Goal: Transaction & Acquisition: Purchase product/service

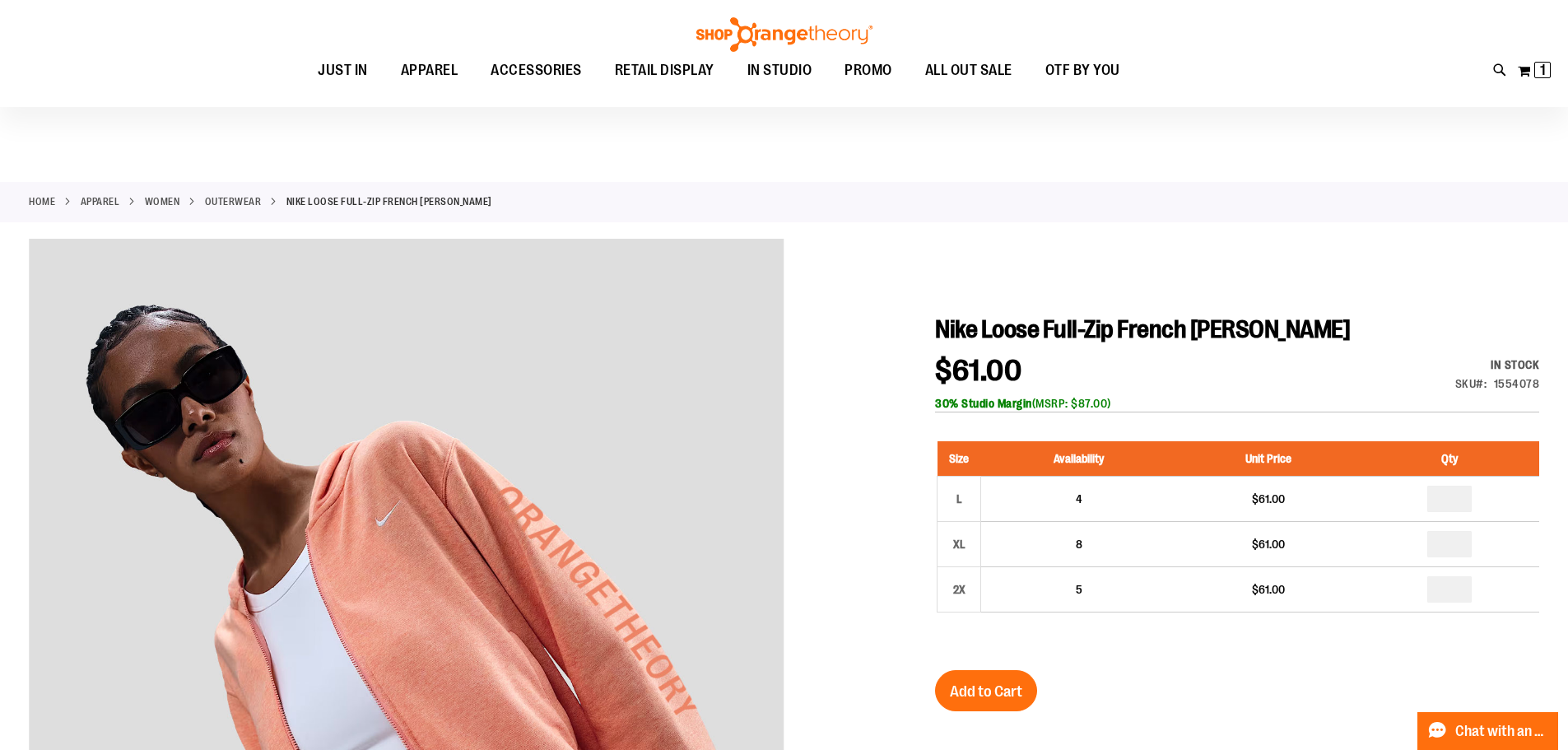
scroll to position [82, 0]
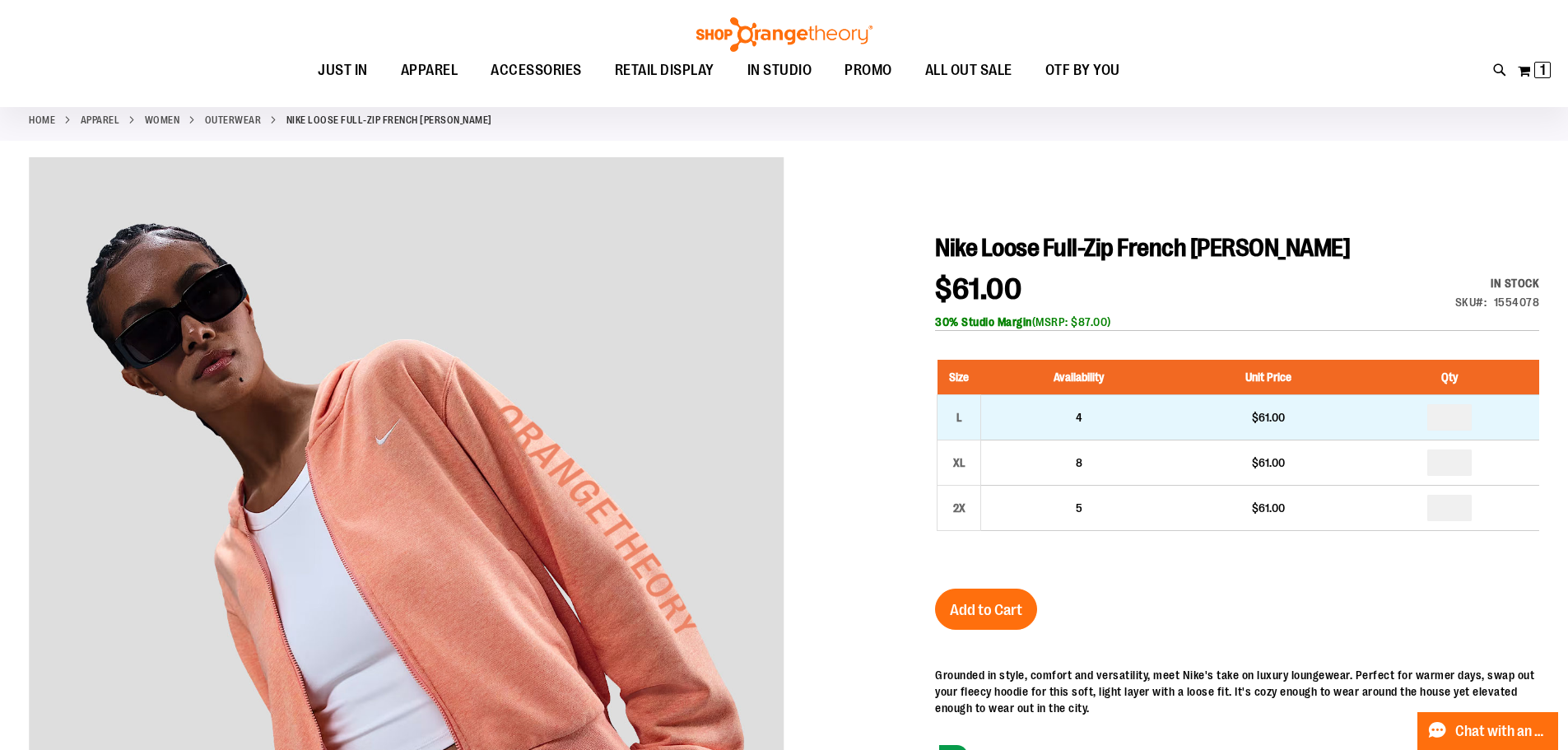
type input "**********"
drag, startPoint x: 1458, startPoint y: 414, endPoint x: 1436, endPoint y: 412, distance: 22.1
click at [1436, 412] on input "number" at bounding box center [1449, 417] width 44 height 26
type input "*"
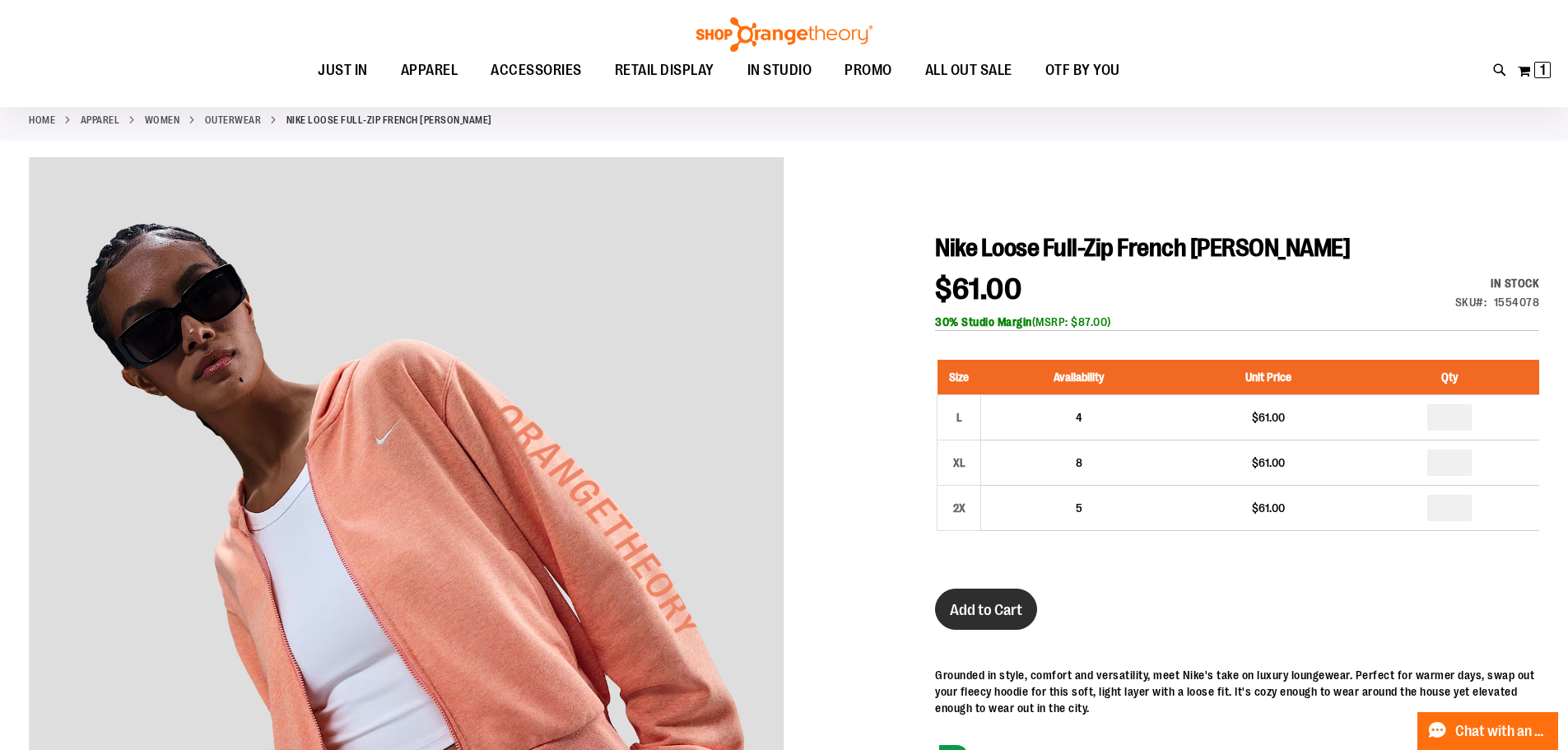
click at [972, 592] on button "Add to Cart" at bounding box center [986, 608] width 102 height 41
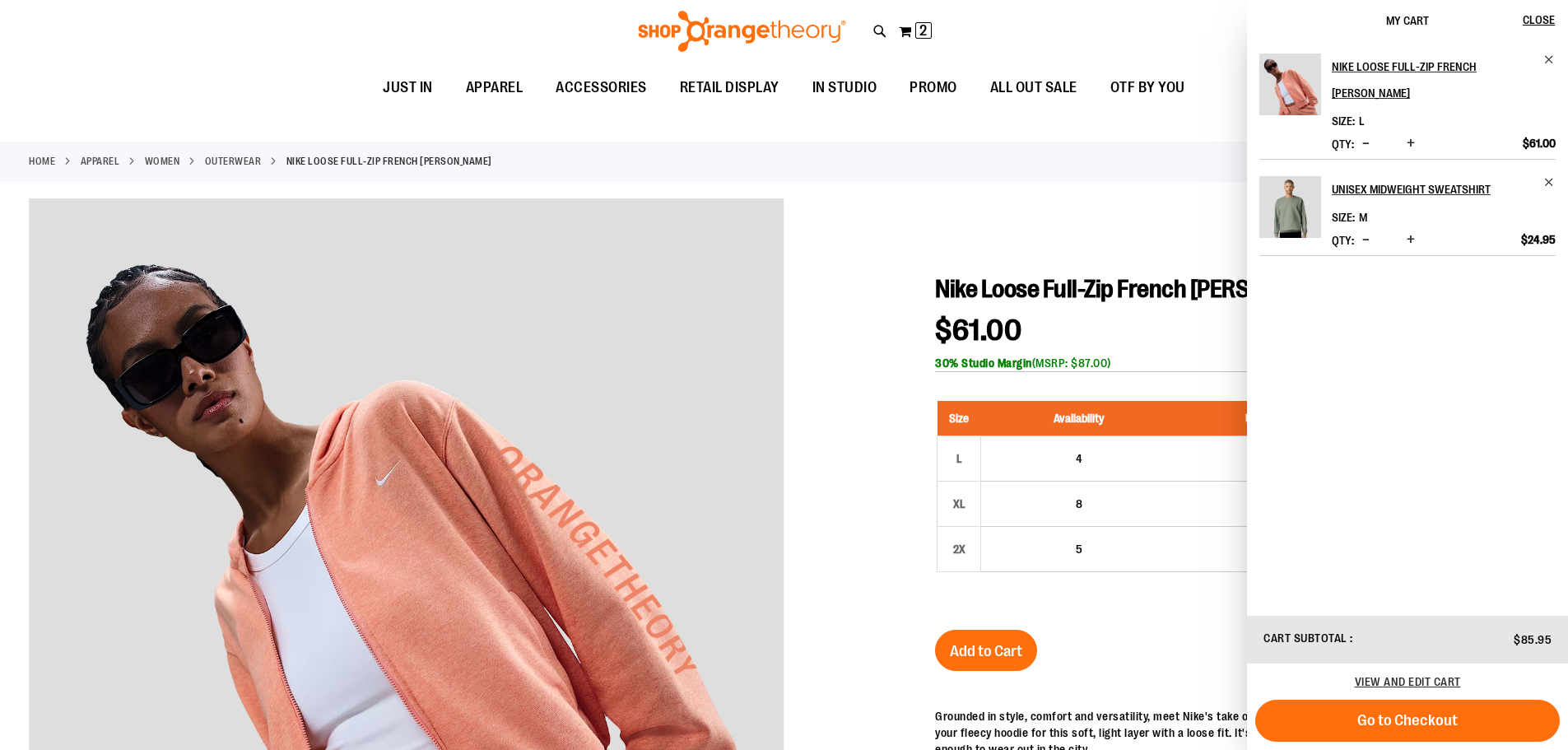
scroll to position [0, 0]
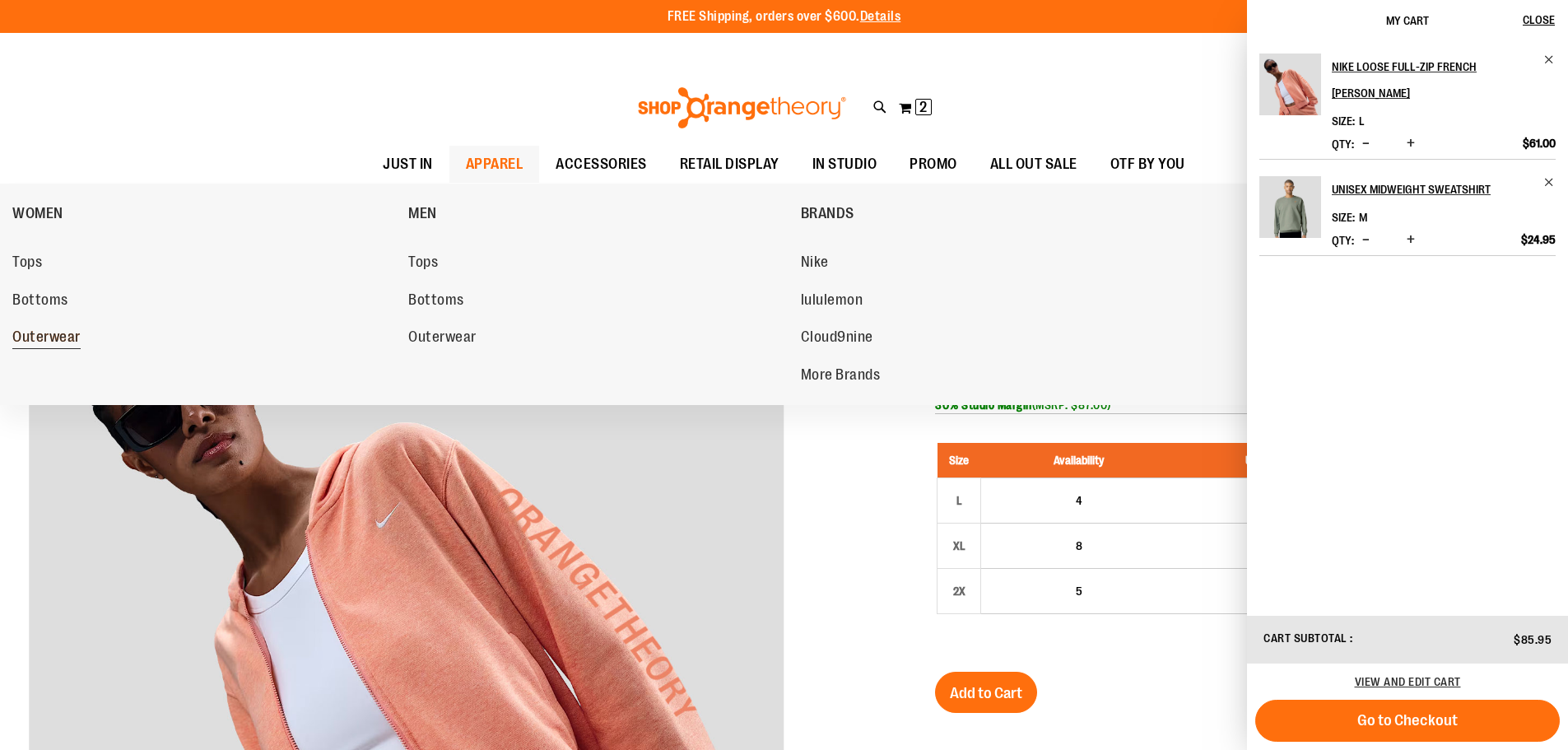
click at [38, 330] on span "Outerwear" at bounding box center [46, 339] width 69 height 21
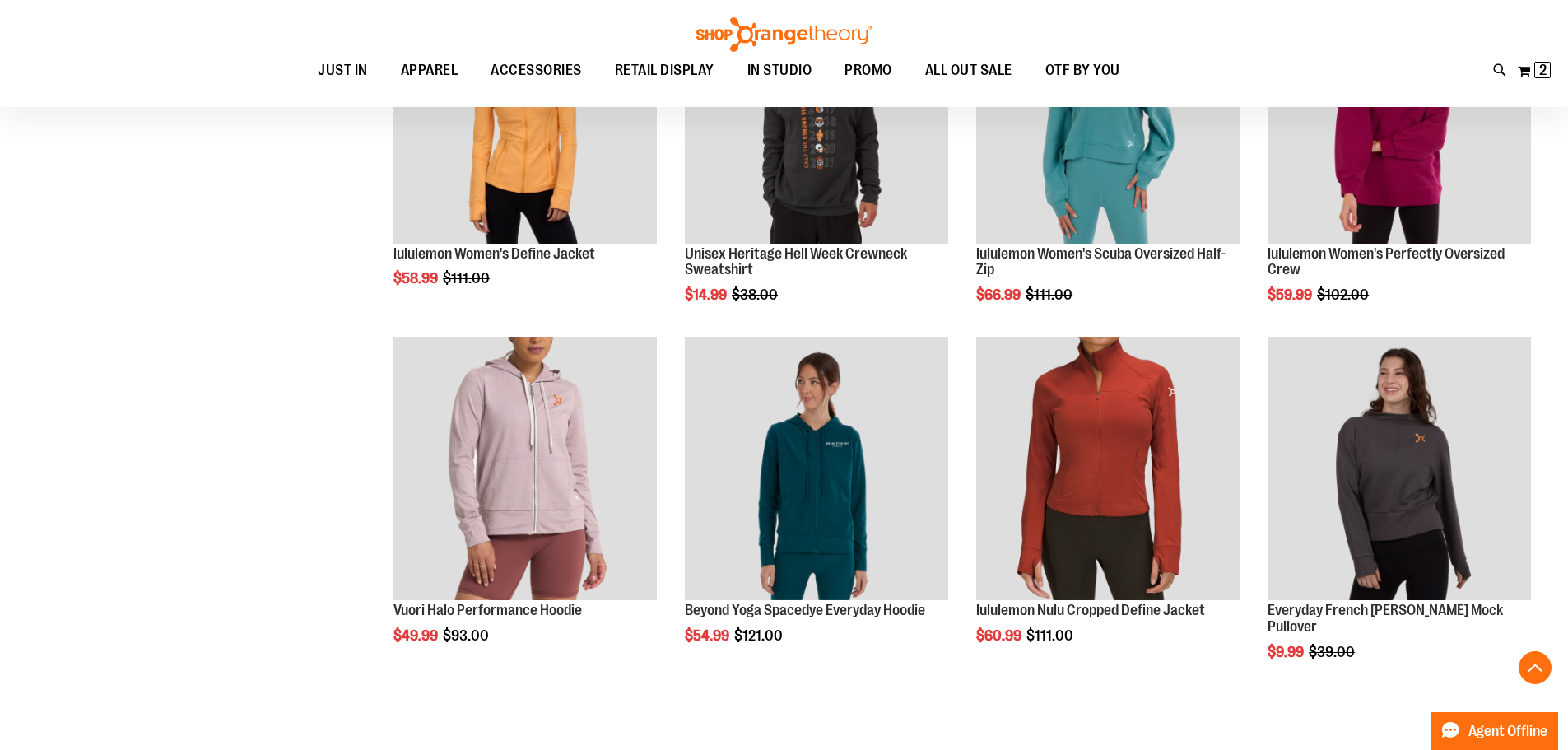
scroll to position [1234, 0]
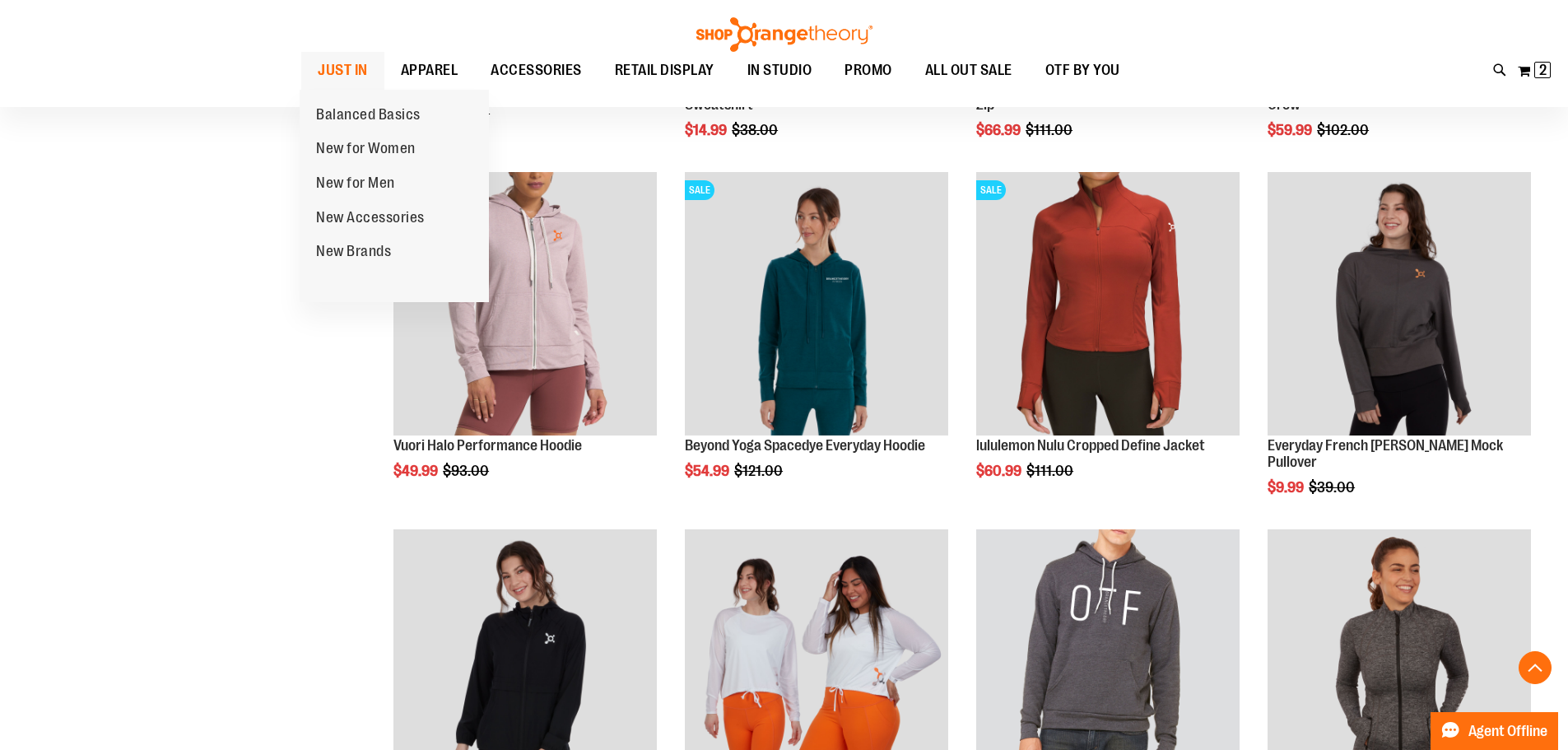
type input "**********"
click at [356, 63] on span "JUST IN" at bounding box center [343, 70] width 50 height 37
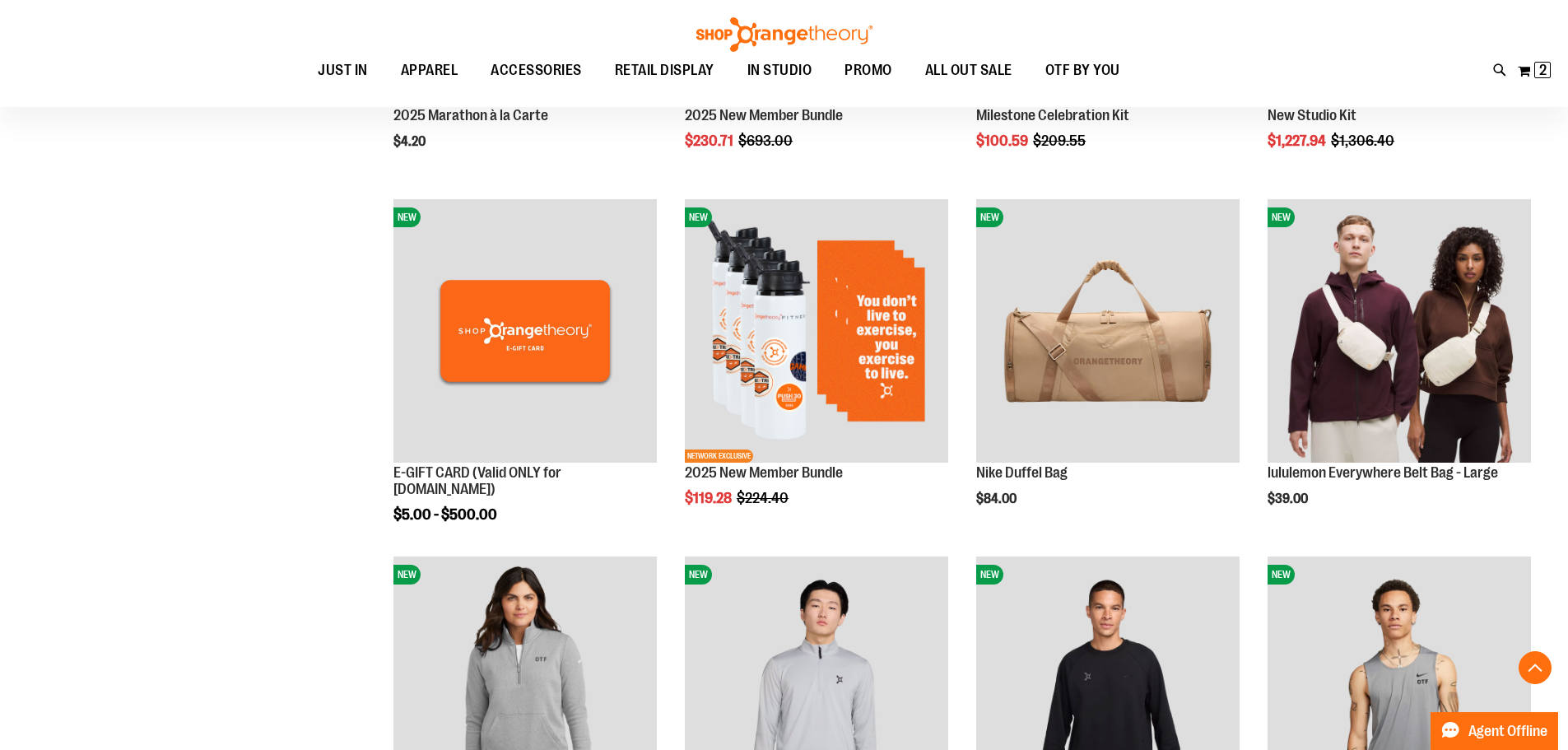
scroll to position [740, 0]
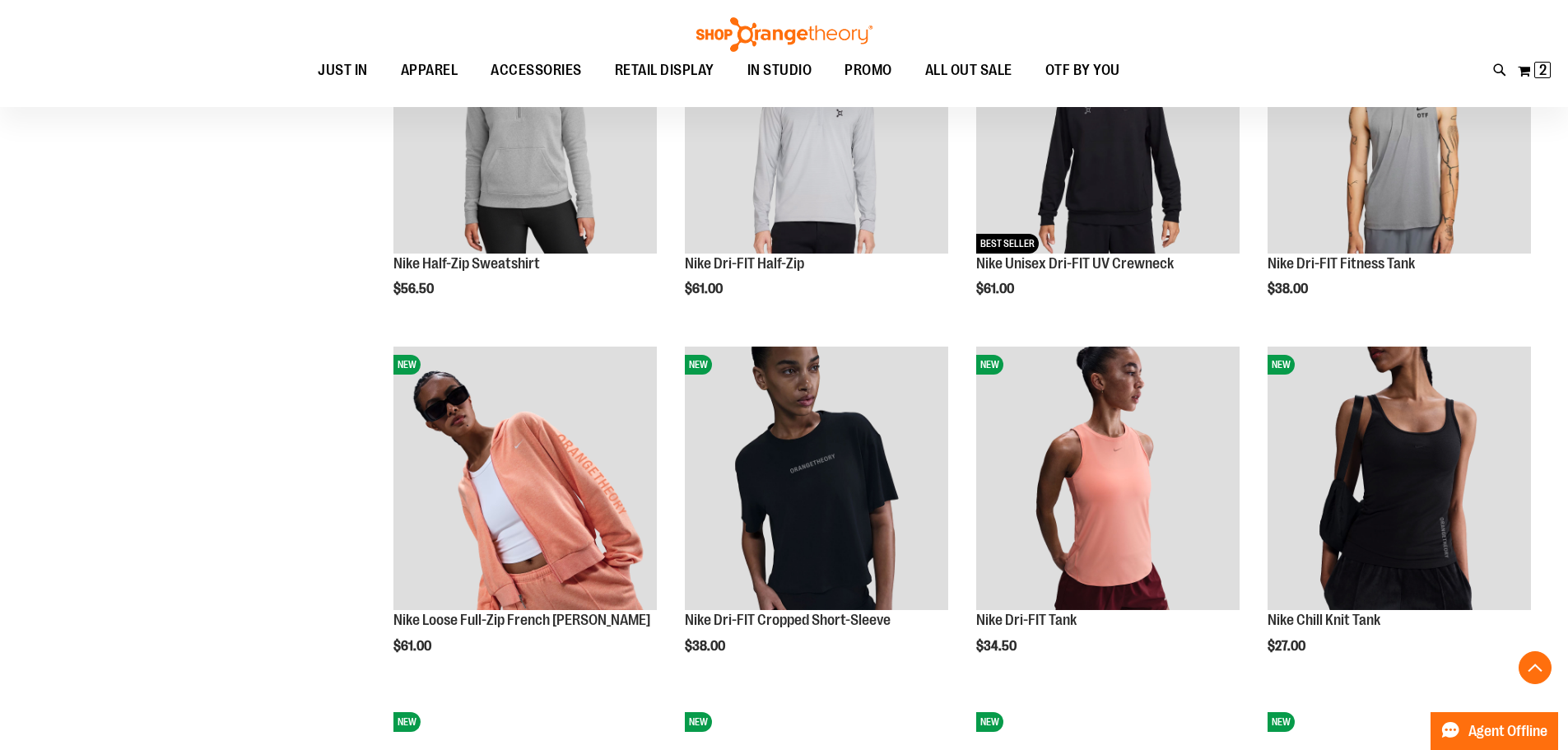
scroll to position [1152, 0]
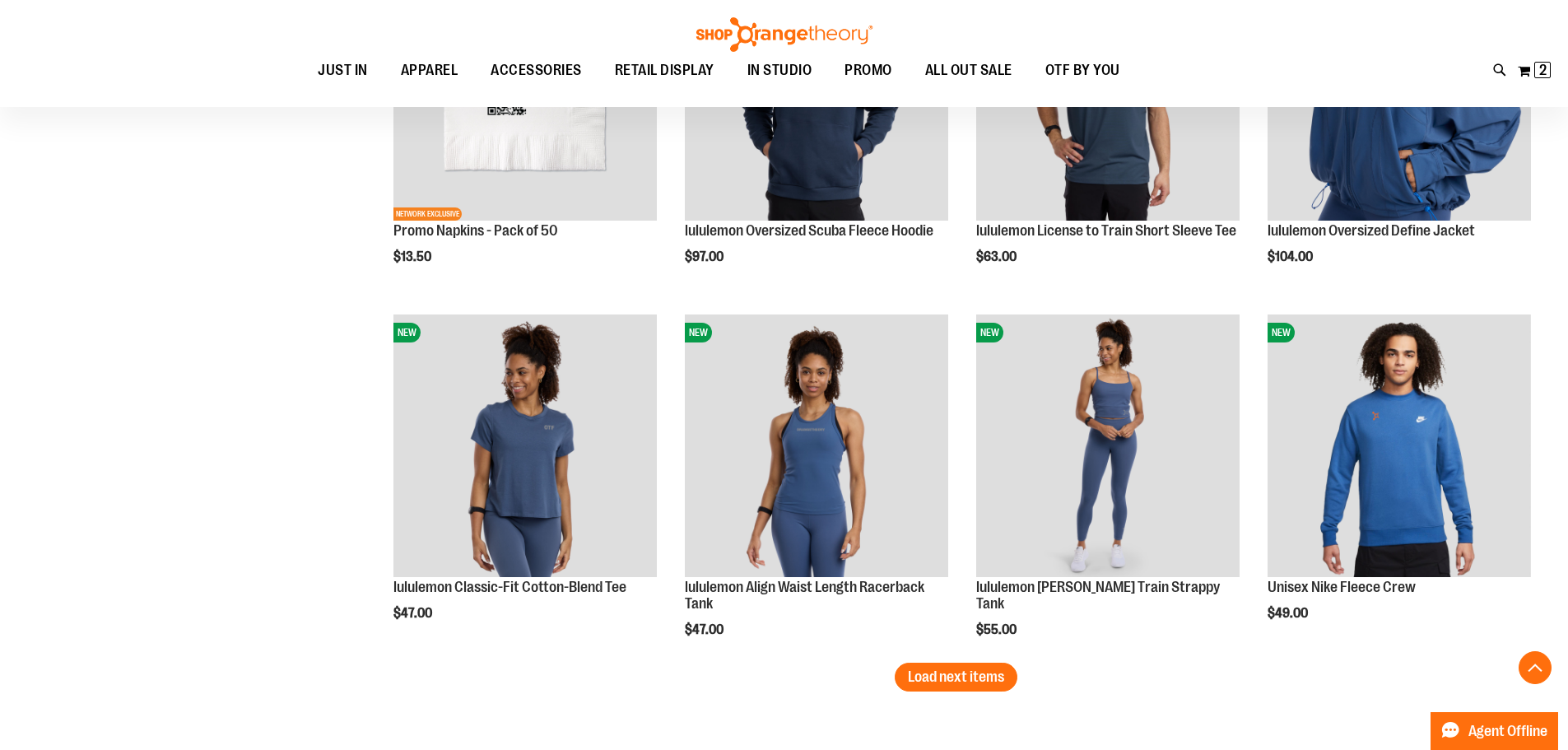
scroll to position [2798, 0]
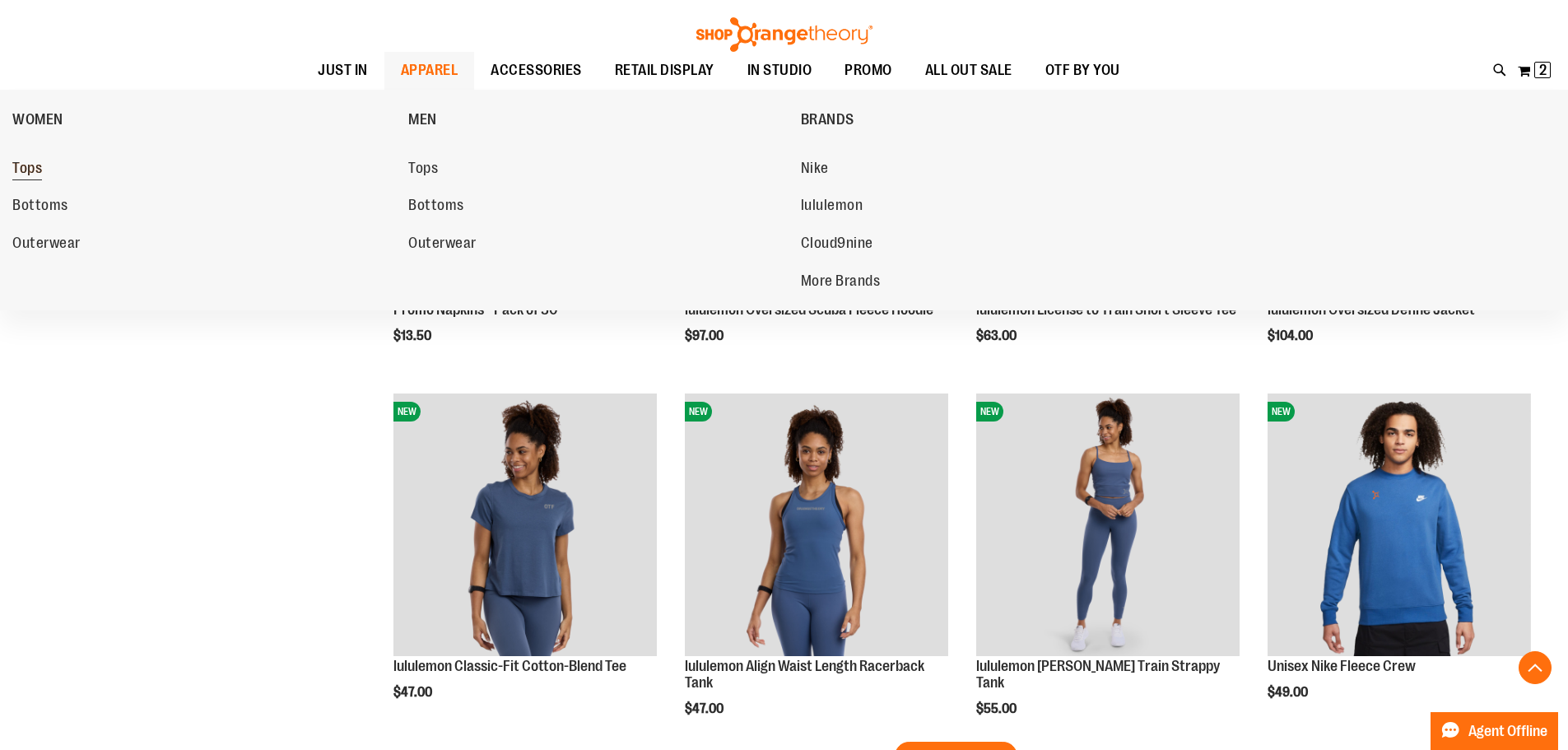
type input "**********"
click at [23, 173] on span "Tops" at bounding box center [27, 170] width 30 height 21
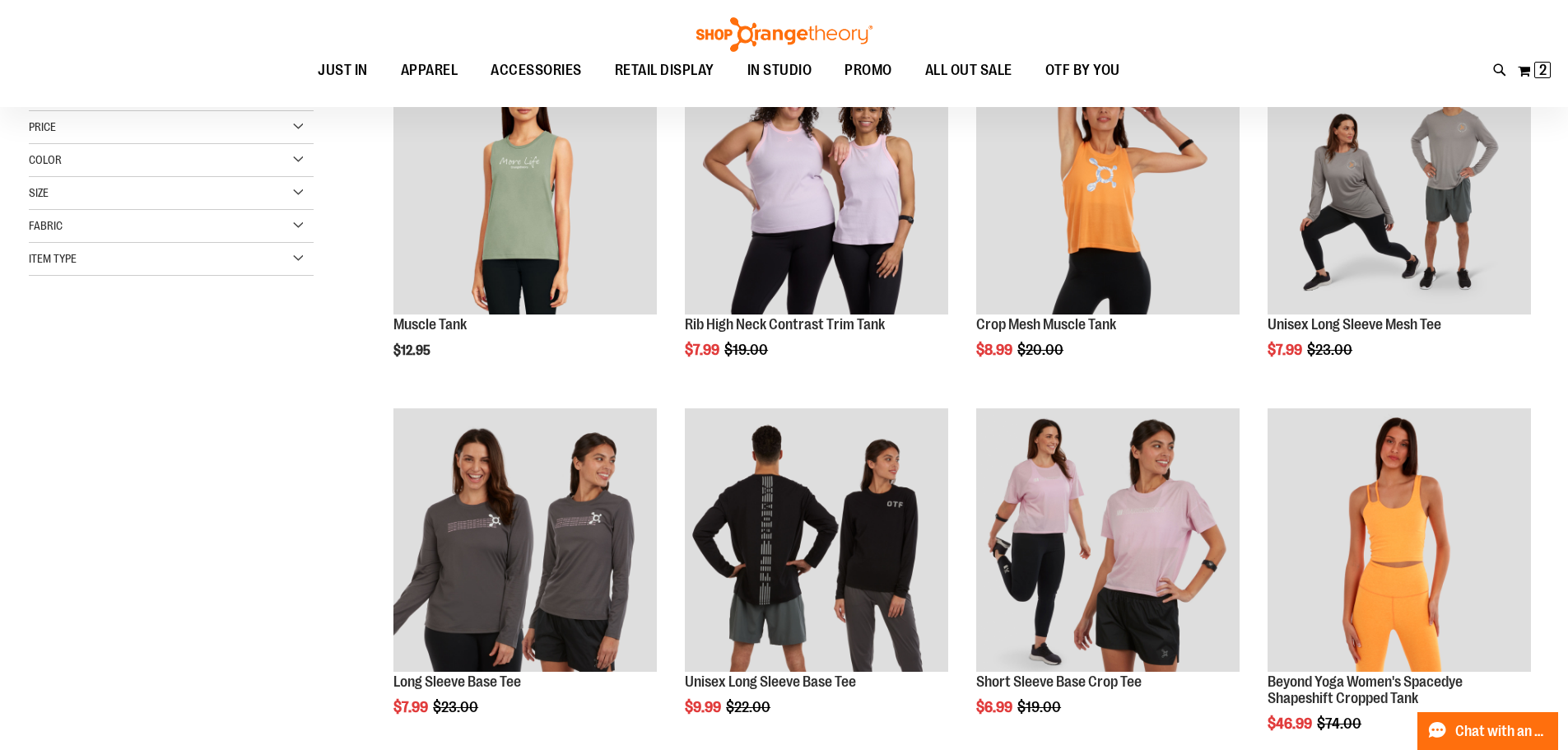
scroll to position [163, 0]
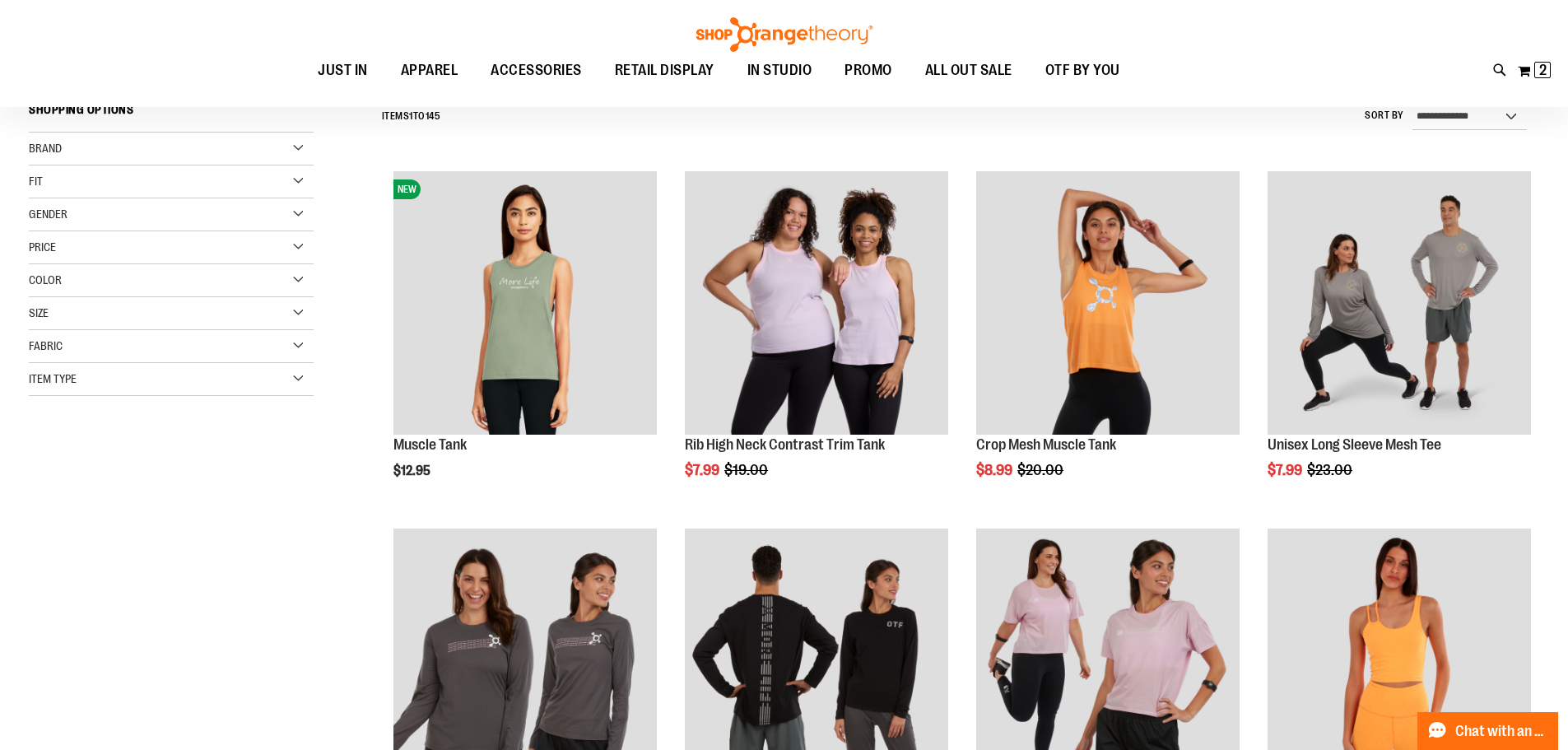
type input "**********"
click at [100, 373] on div "Item Type" at bounding box center [171, 380] width 285 height 33
click at [70, 478] on link "Short Sleeve Shirts 49 items" at bounding box center [161, 474] width 273 height 17
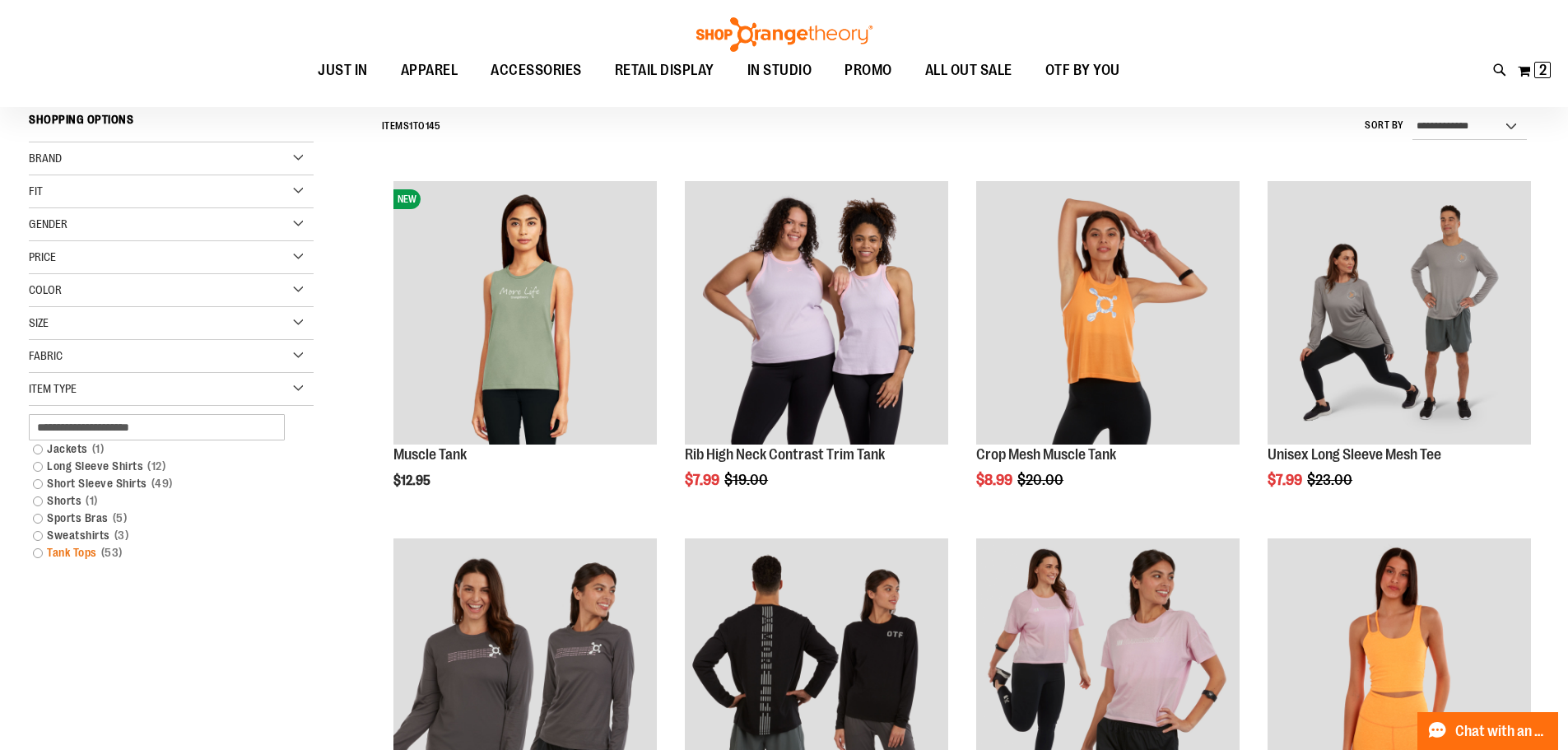
scroll to position [153, 0]
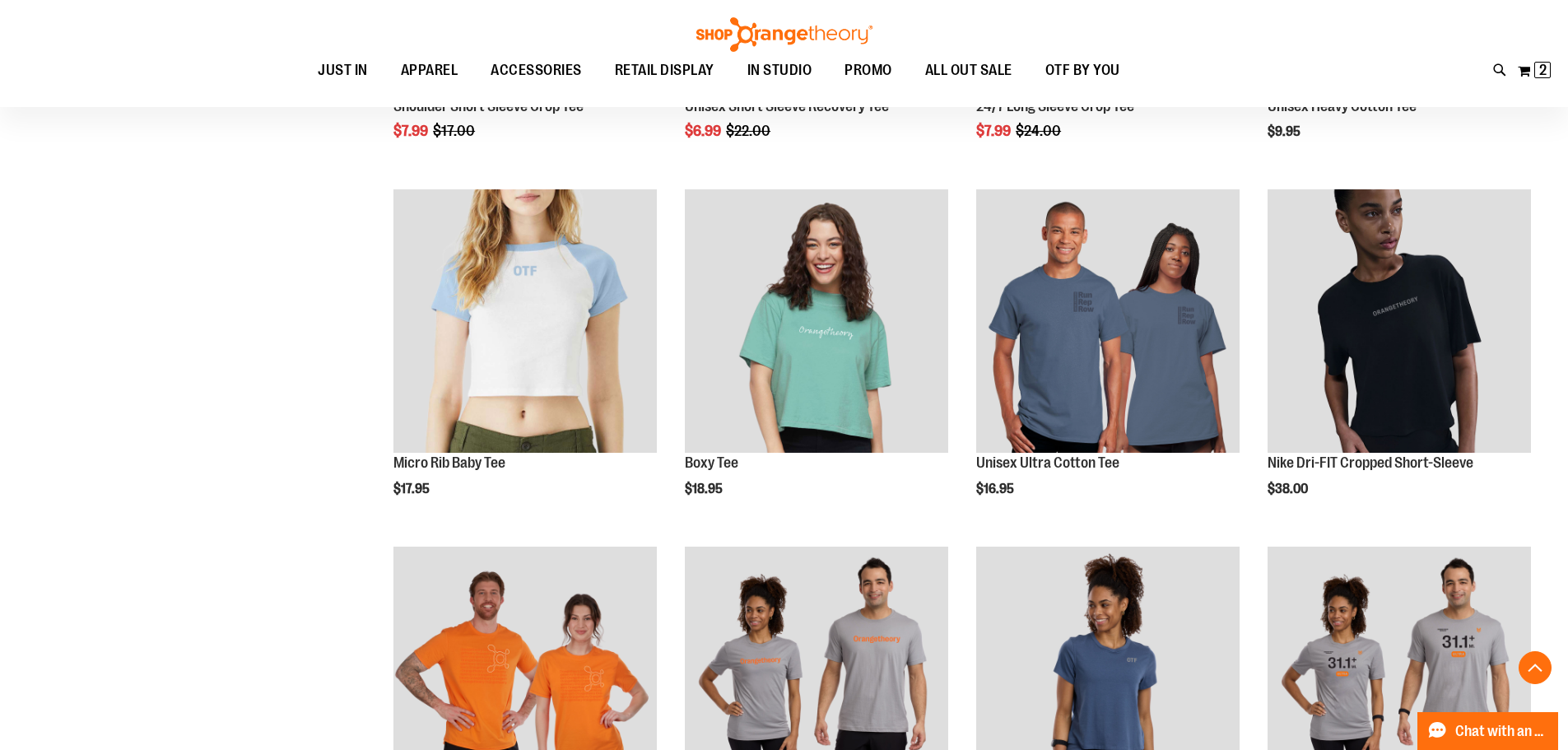
scroll to position [1224, 0]
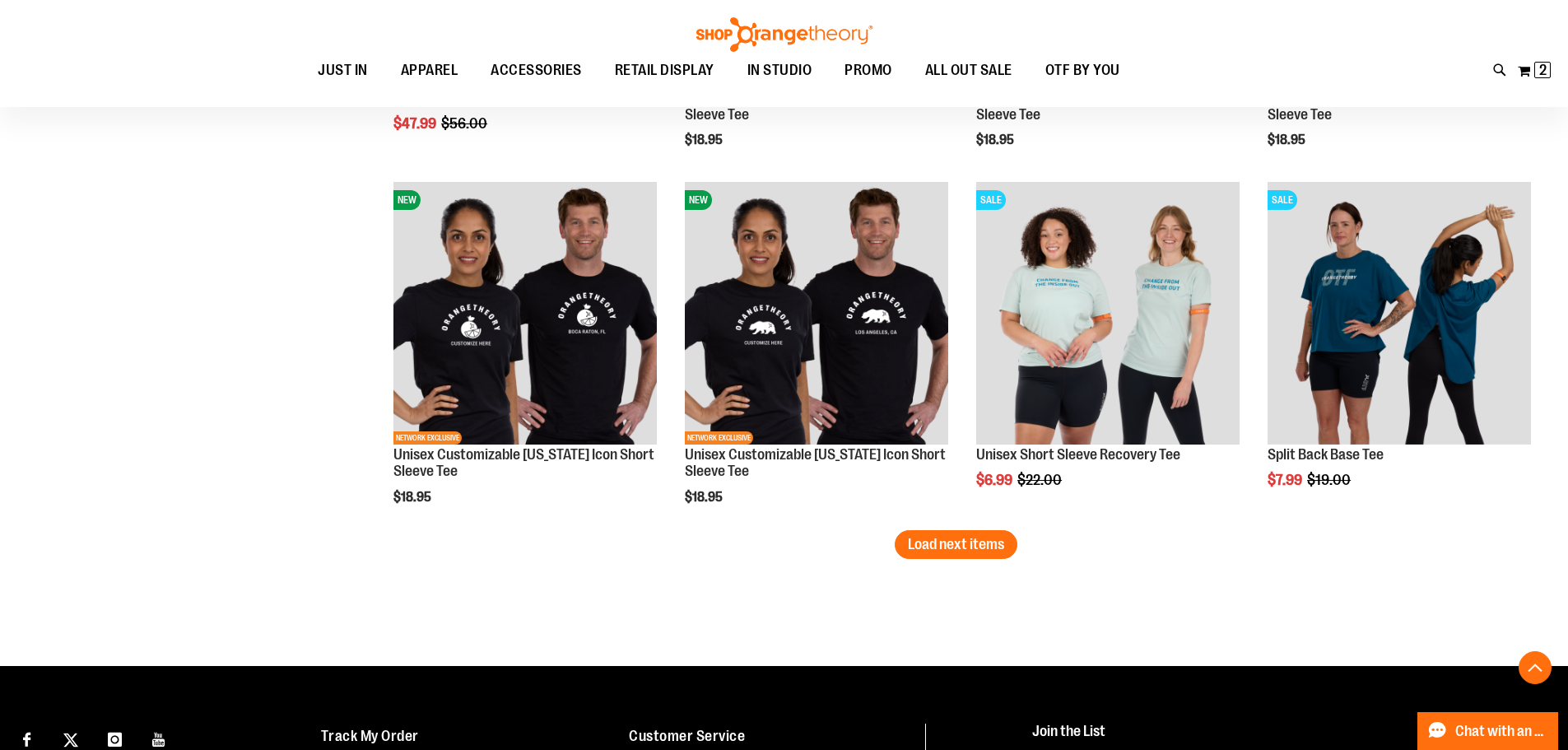
scroll to position [3034, 0]
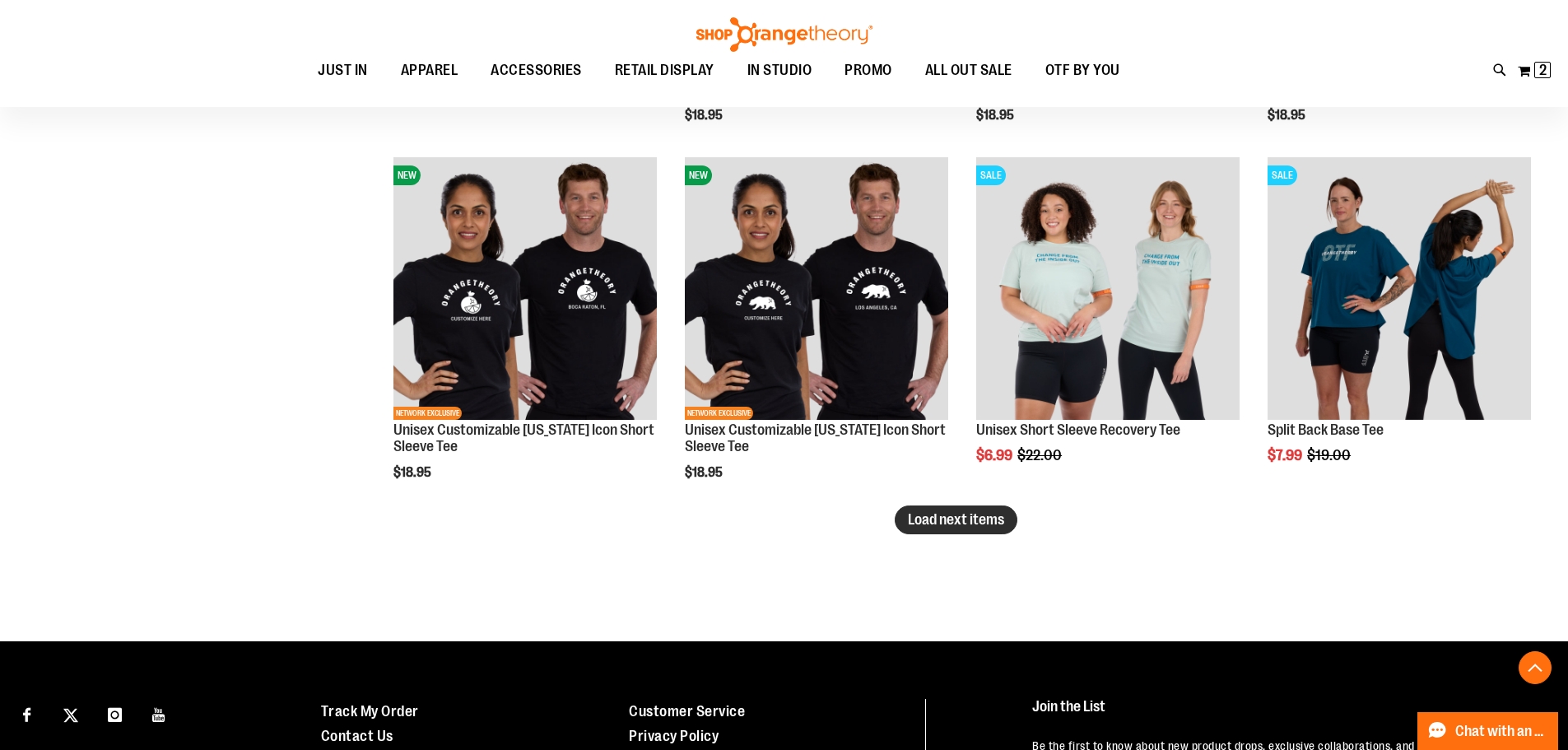
click at [980, 532] on button "Load next items" at bounding box center [956, 520] width 123 height 29
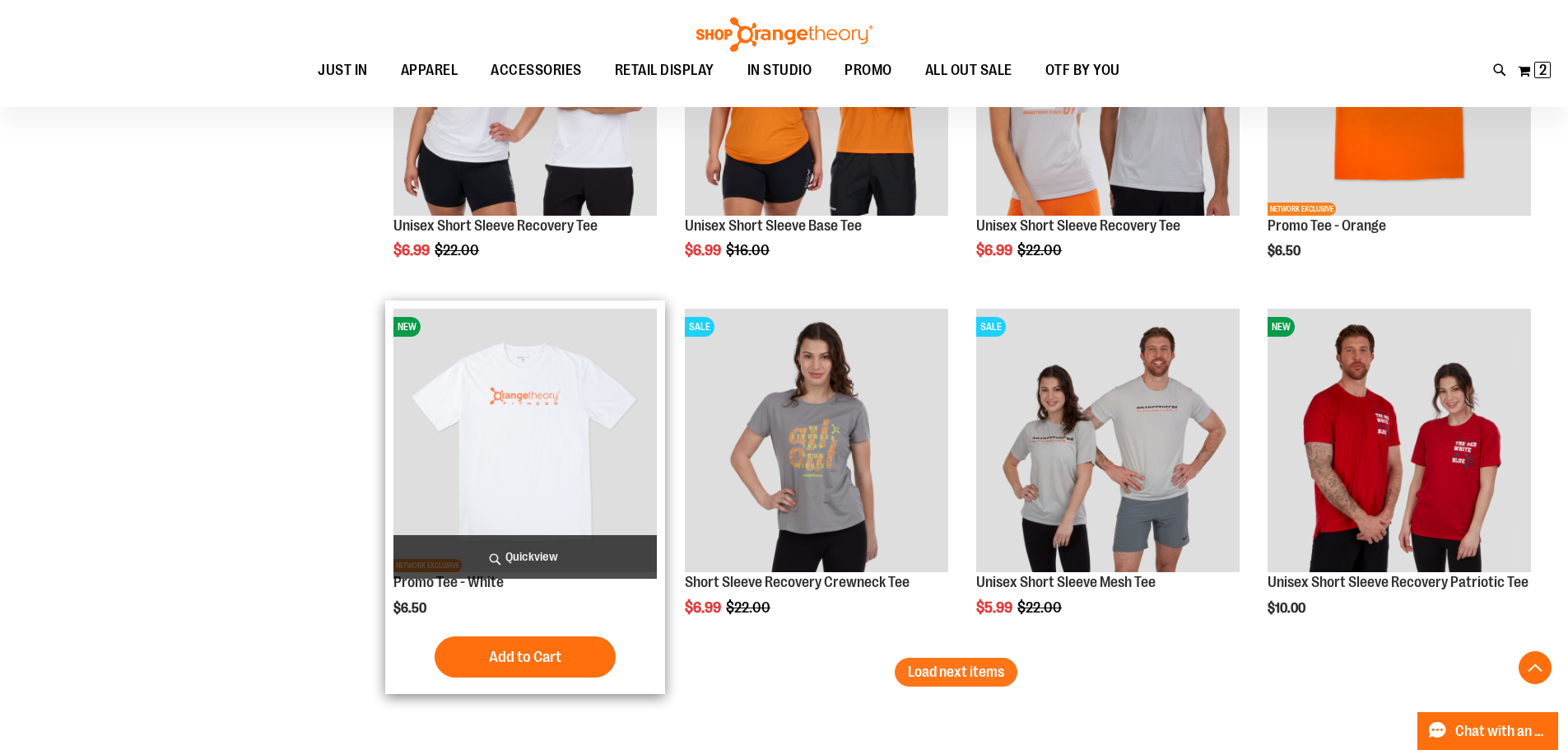
scroll to position [4105, 0]
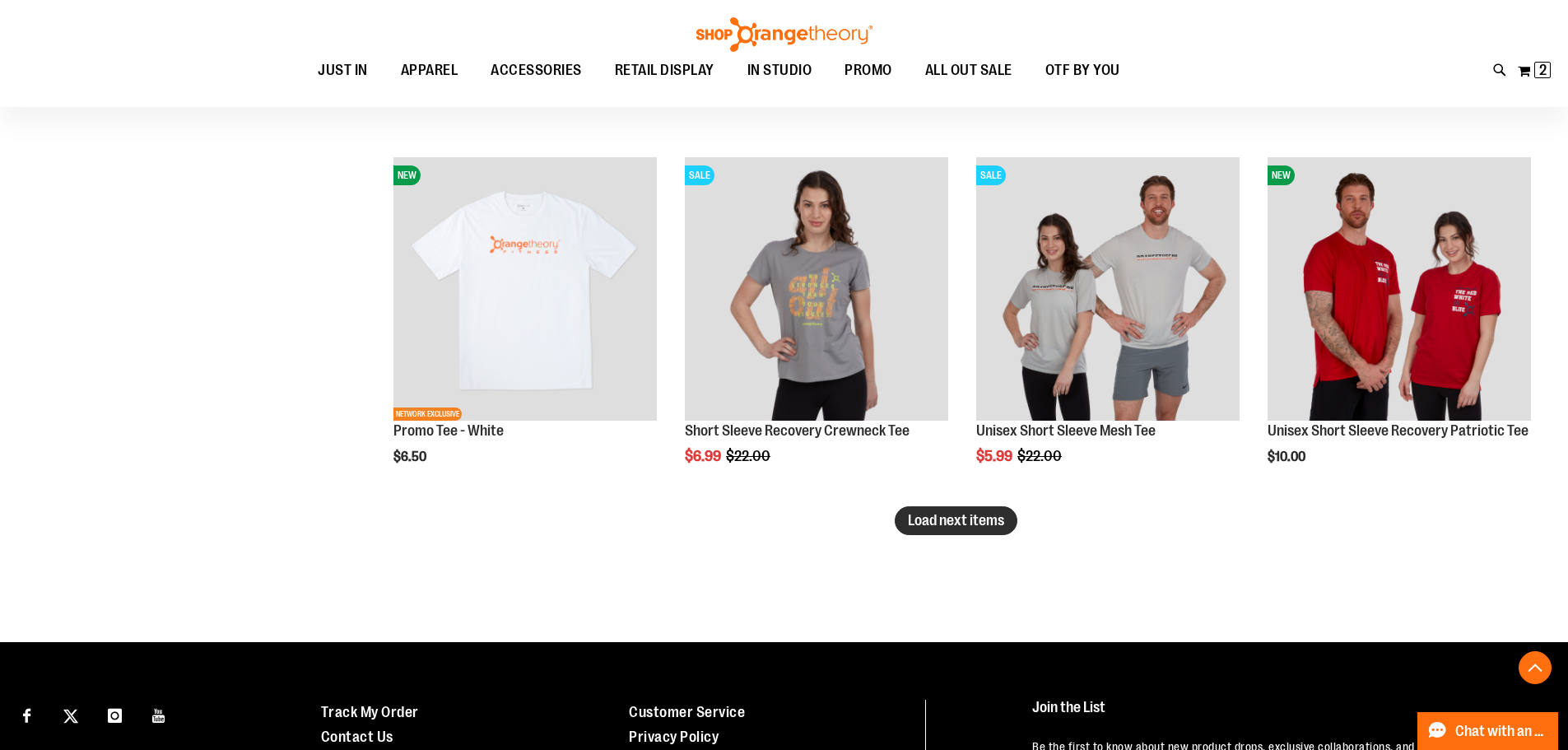
click at [952, 514] on span "Load next items" at bounding box center [956, 520] width 96 height 17
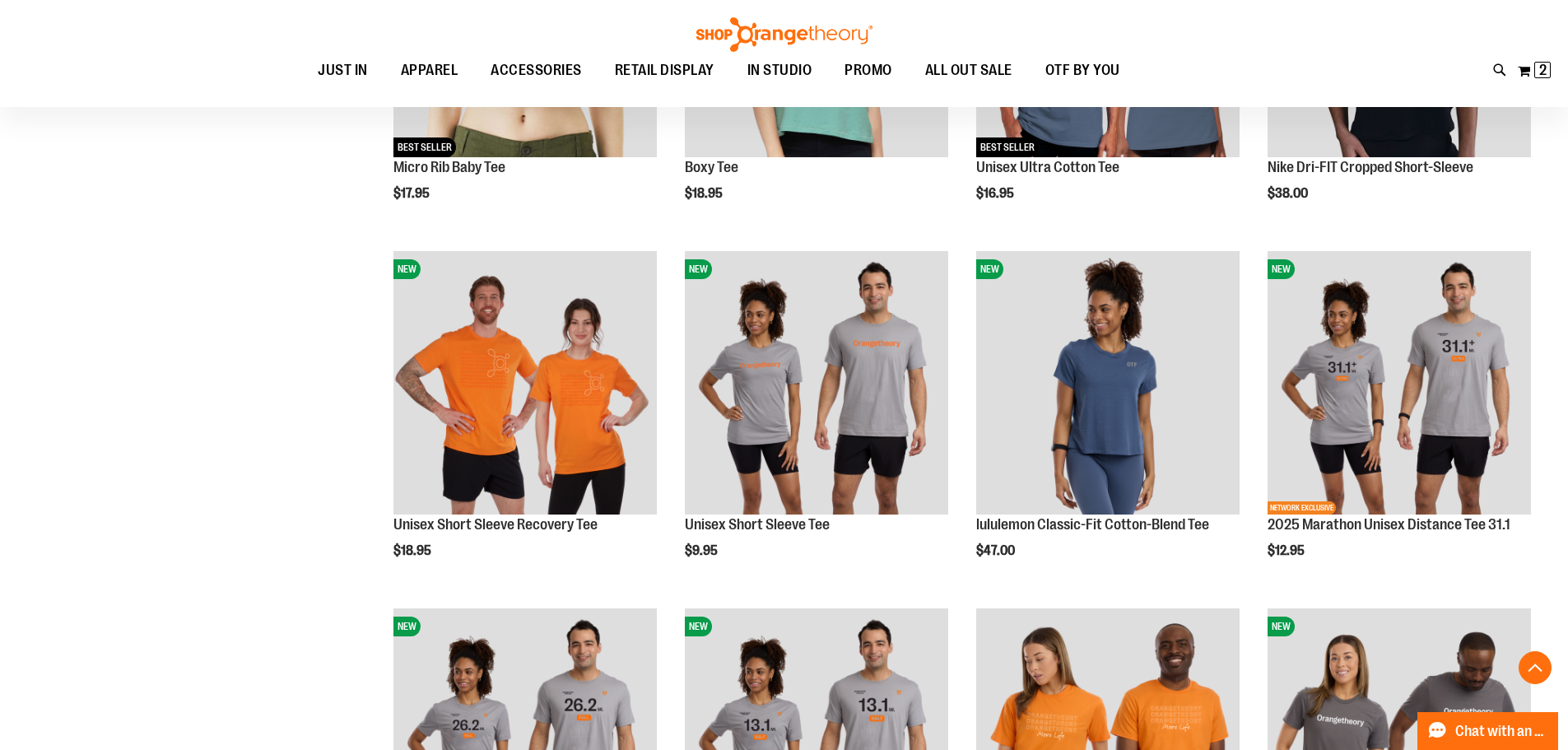
scroll to position [67, 0]
